Goal: Check status

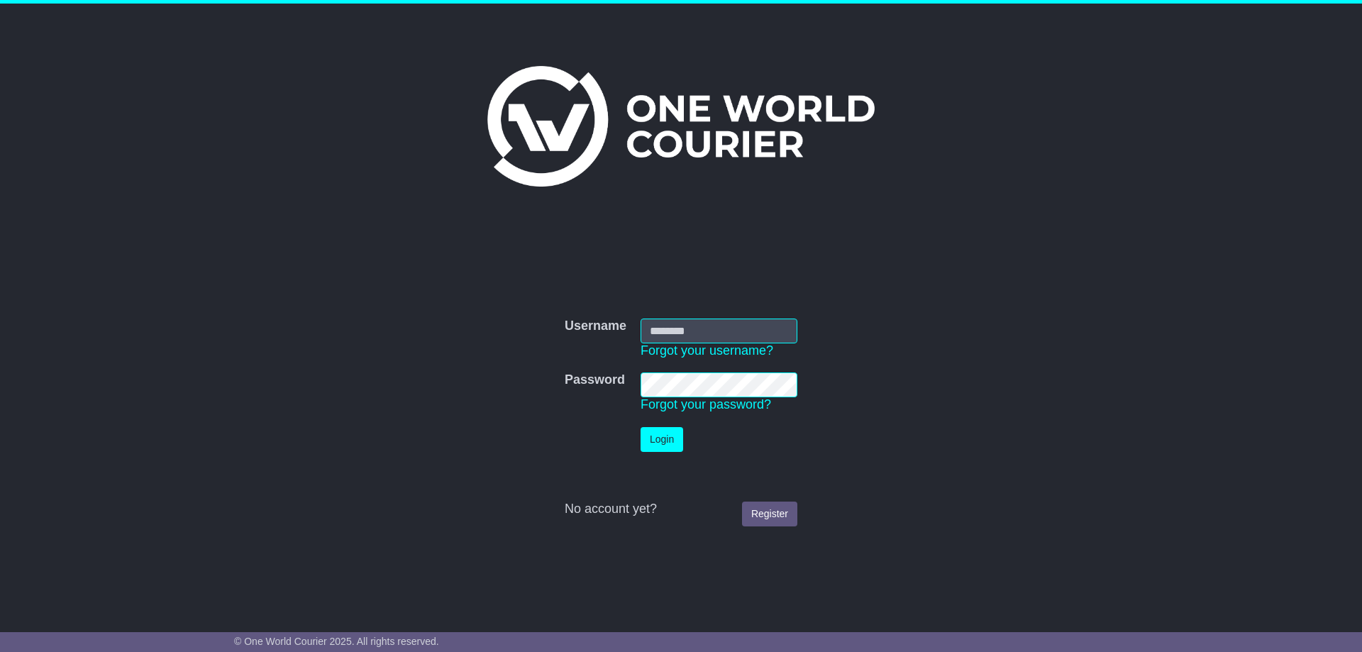
type input "**********"
click at [660, 437] on button "Login" at bounding box center [661, 439] width 43 height 25
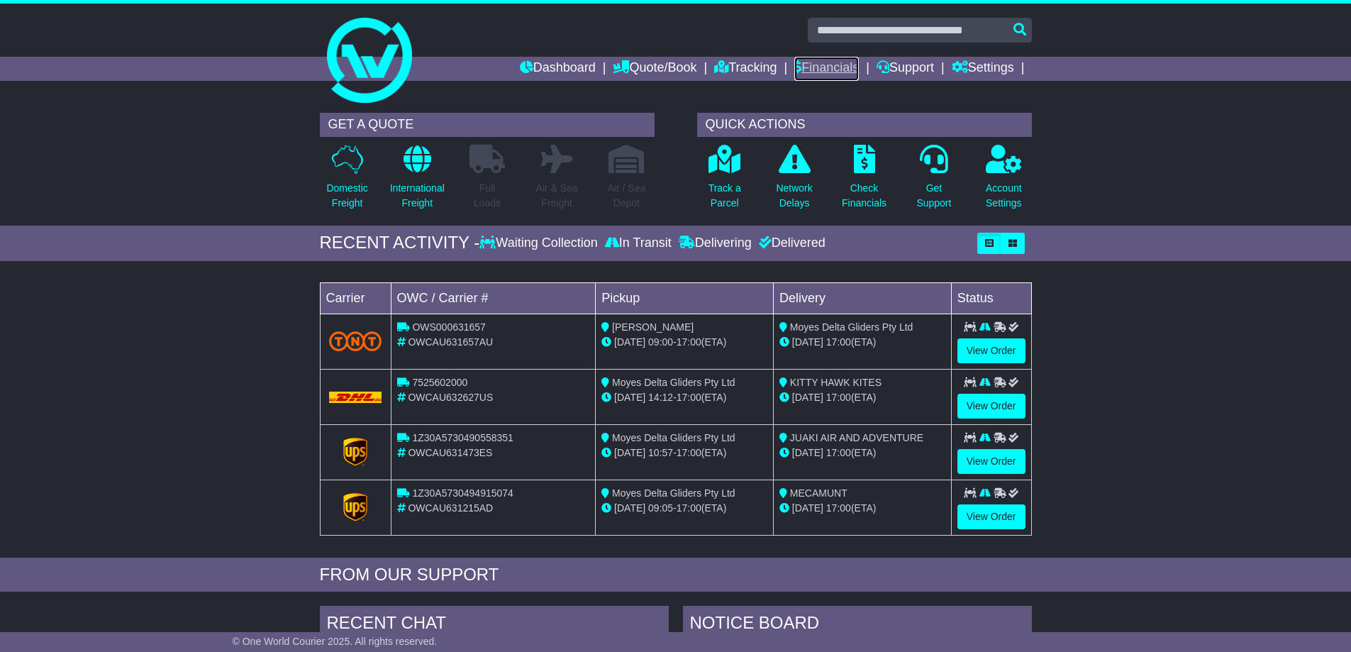
click at [821, 63] on link "Financials" at bounding box center [826, 69] width 65 height 24
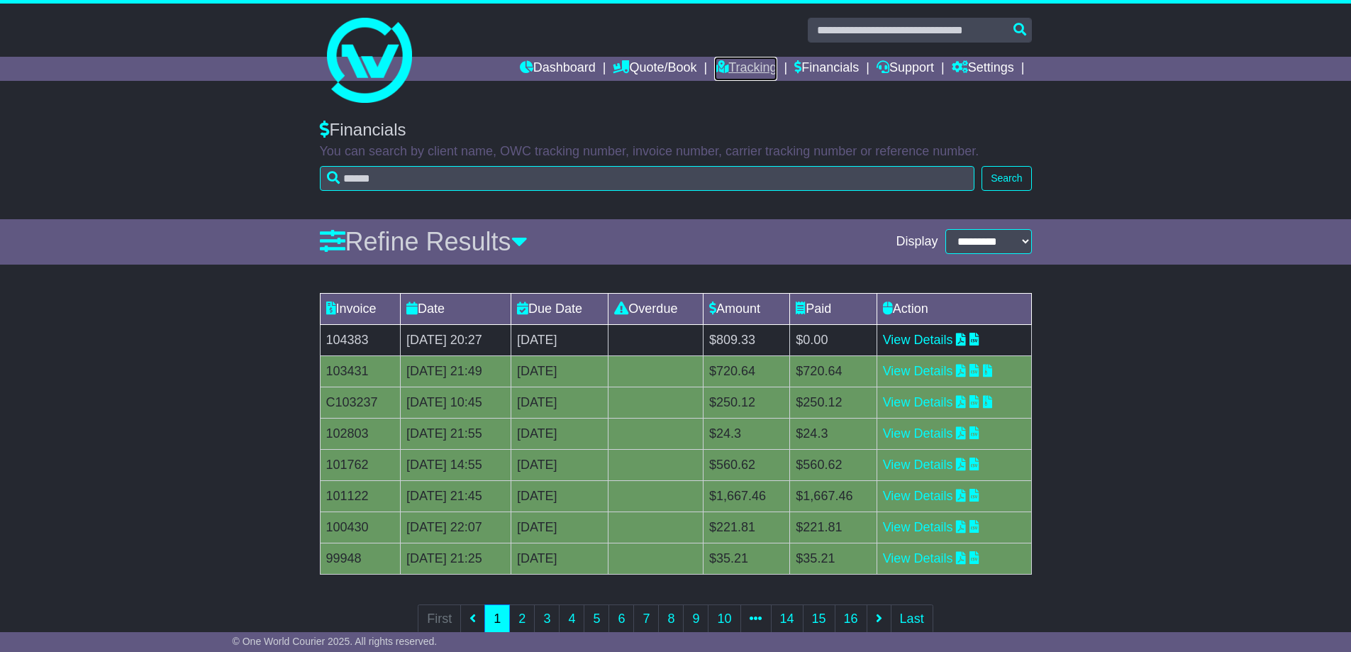
click at [734, 68] on link "Tracking" at bounding box center [745, 69] width 62 height 24
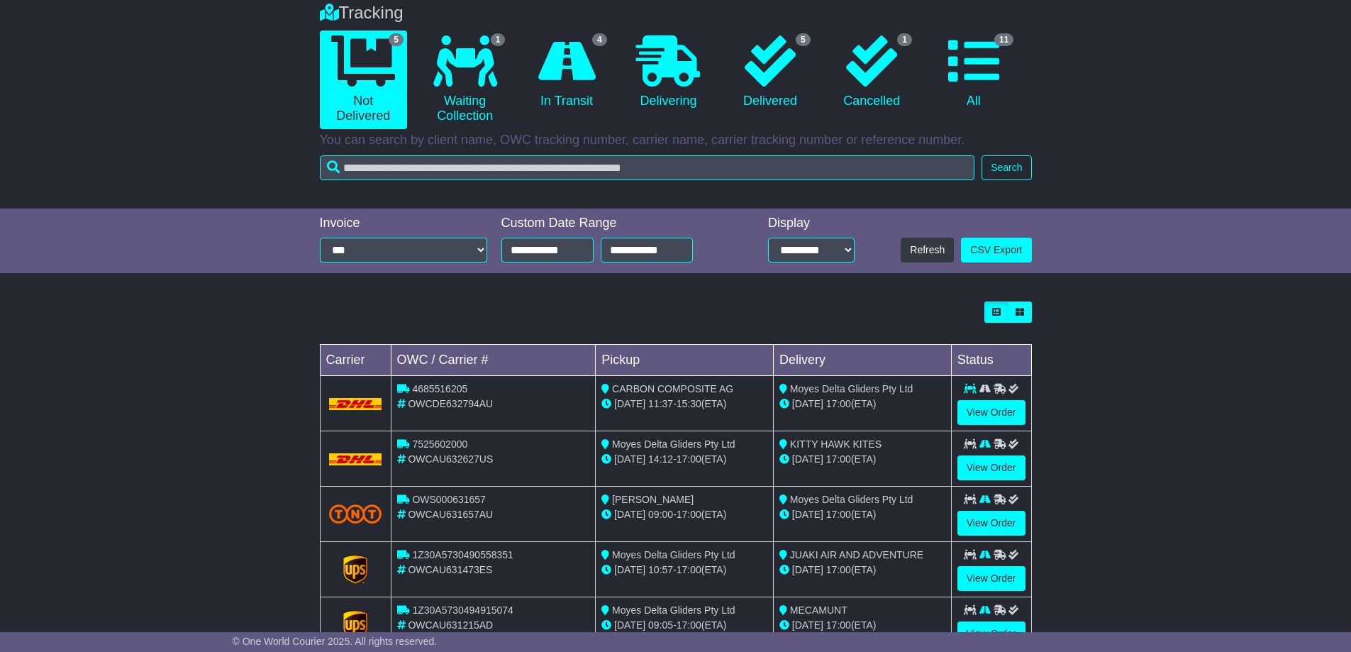
scroll to position [142, 0]
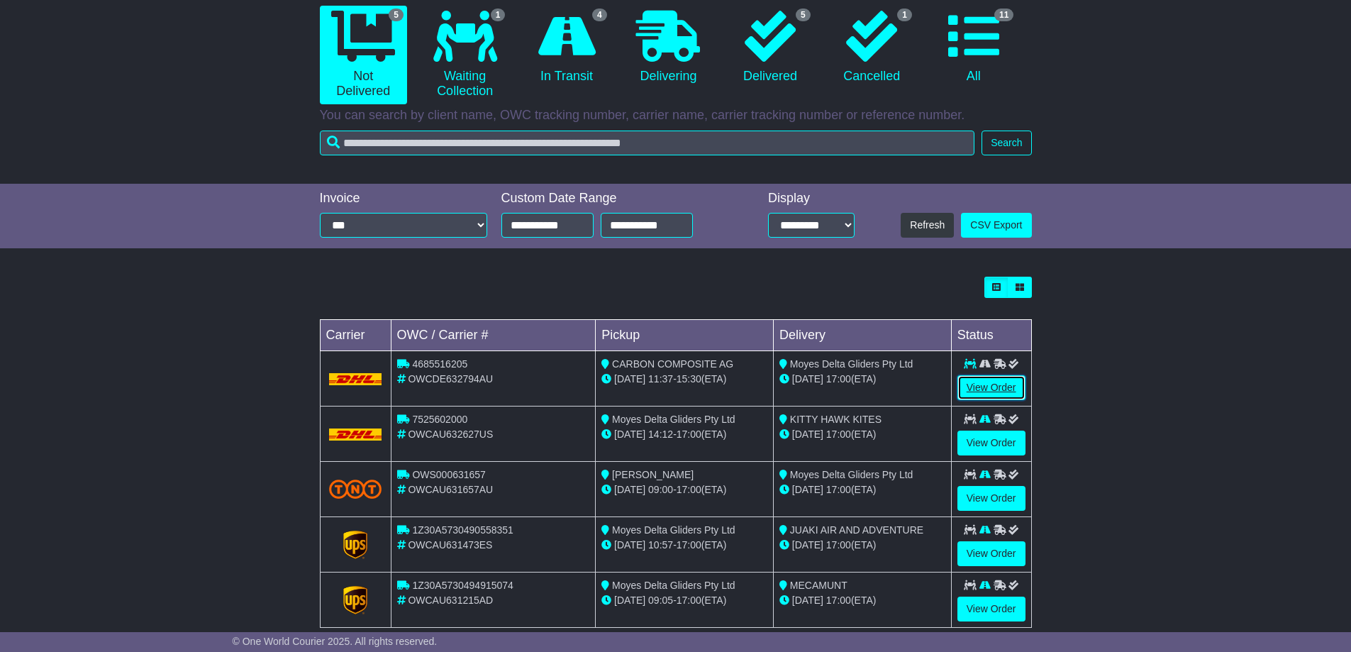
click at [989, 388] on link "View Order" at bounding box center [992, 387] width 68 height 25
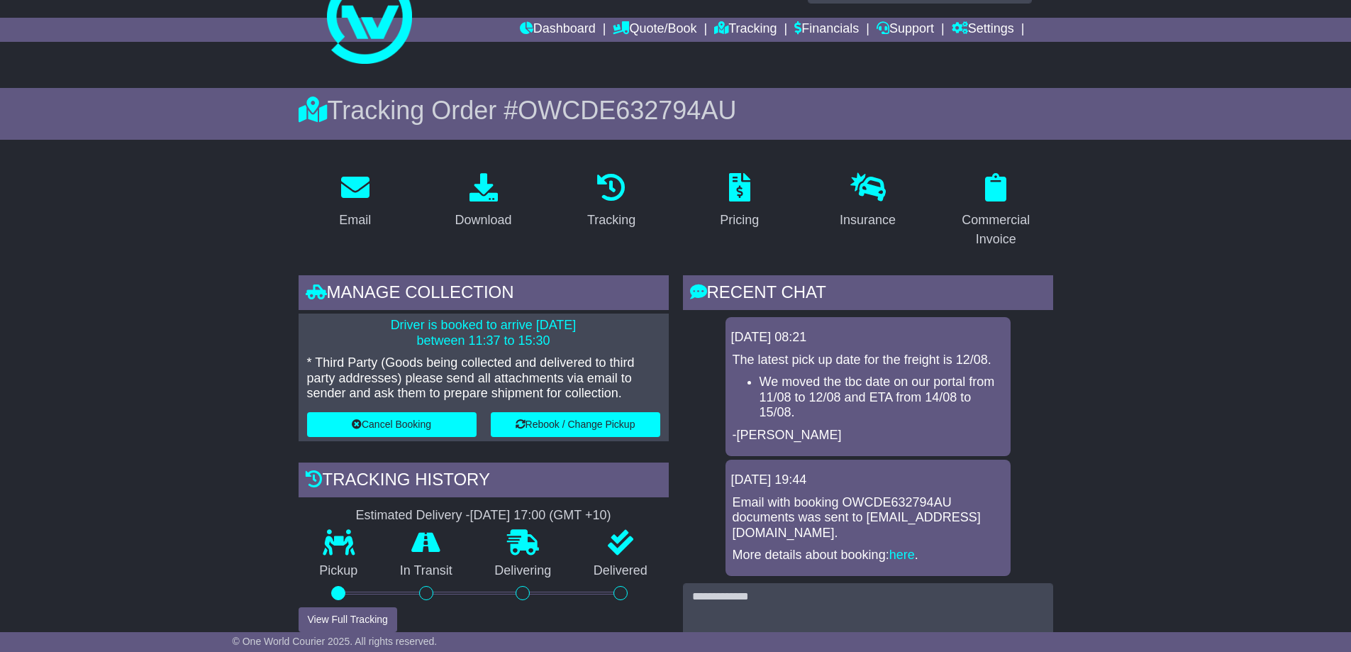
scroll to position [71, 0]
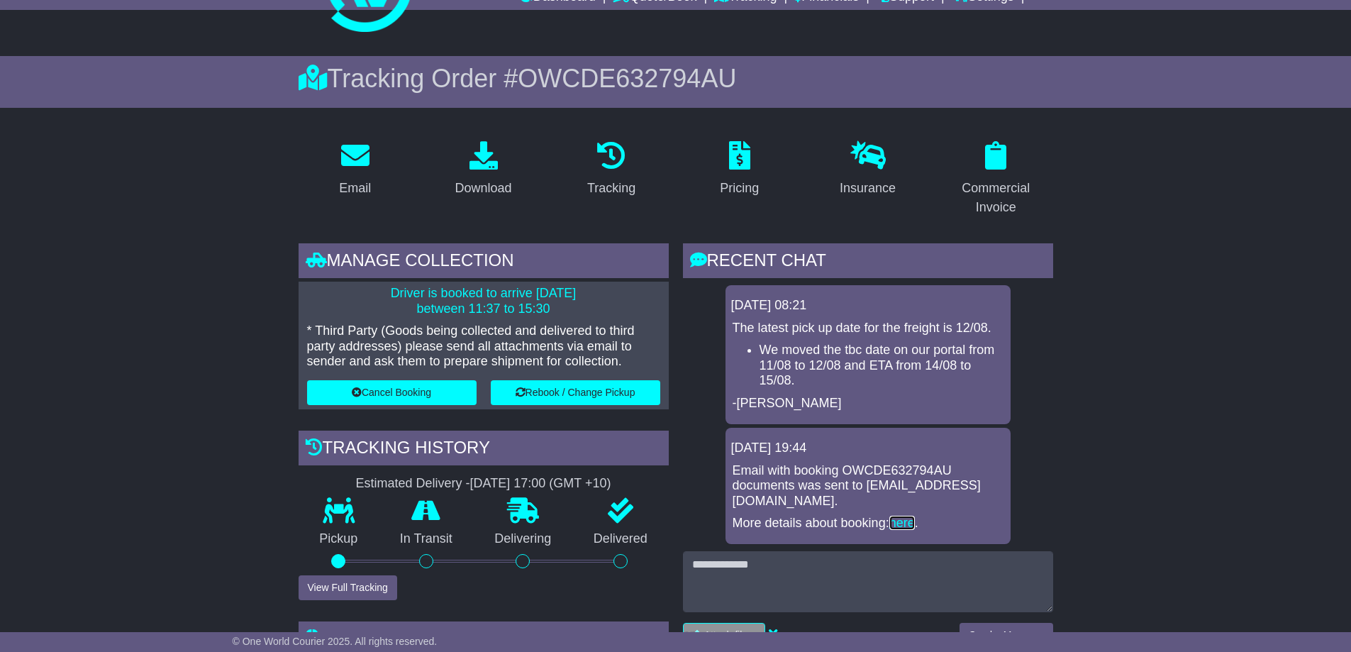
click at [906, 521] on link "here" at bounding box center [902, 523] width 26 height 14
